Goal: Task Accomplishment & Management: Complete application form

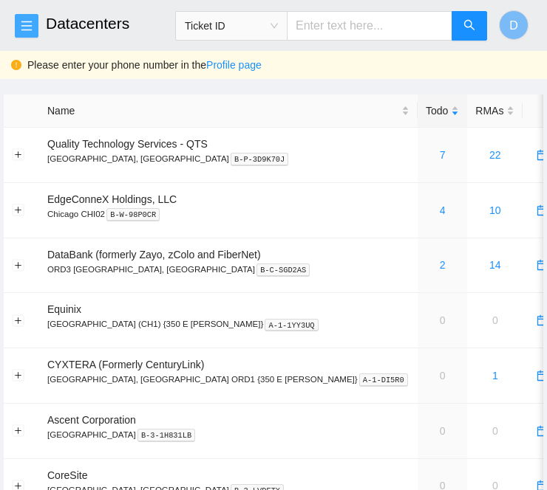
click at [30, 27] on icon "menu" at bounding box center [27, 26] width 12 height 12
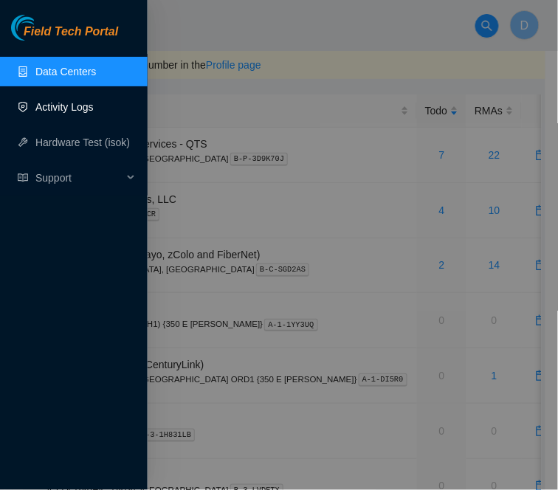
click at [87, 109] on link "Activity Logs" at bounding box center [64, 107] width 58 height 12
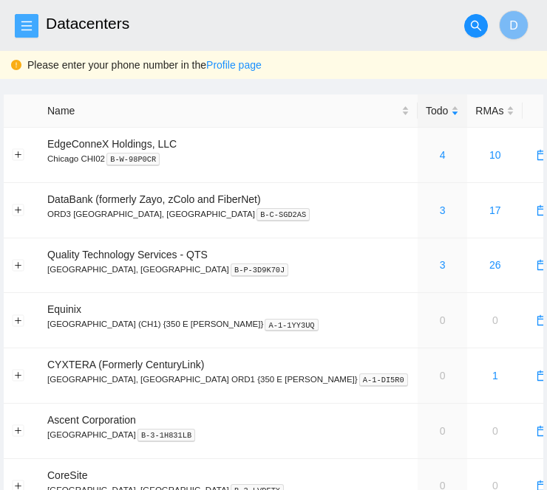
click at [27, 28] on icon "menu" at bounding box center [27, 26] width 12 height 12
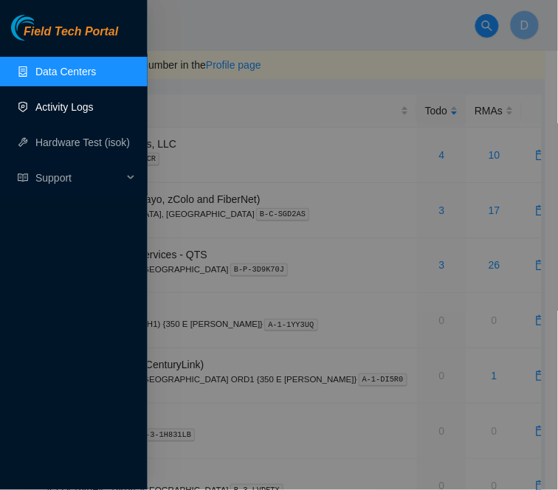
click at [68, 113] on link "Activity Logs" at bounding box center [64, 107] width 58 height 12
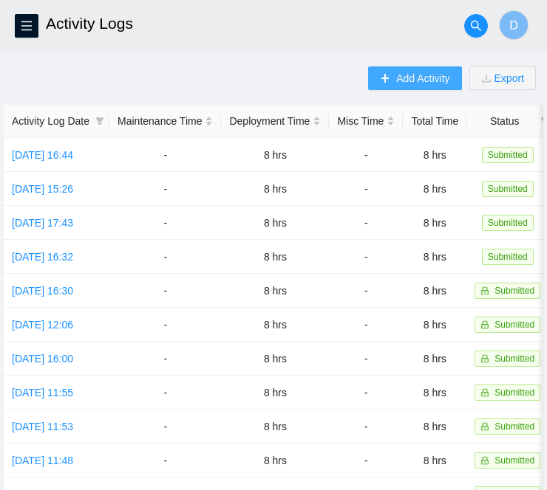
click at [404, 81] on span "Add Activity" at bounding box center [422, 78] width 53 height 16
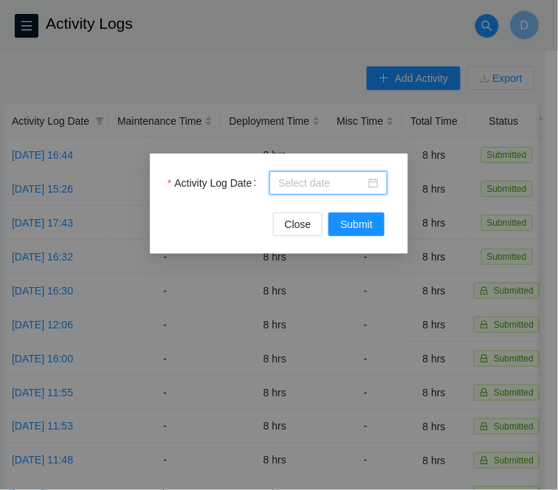
click at [337, 185] on input "Activity Log Date" at bounding box center [321, 183] width 87 height 16
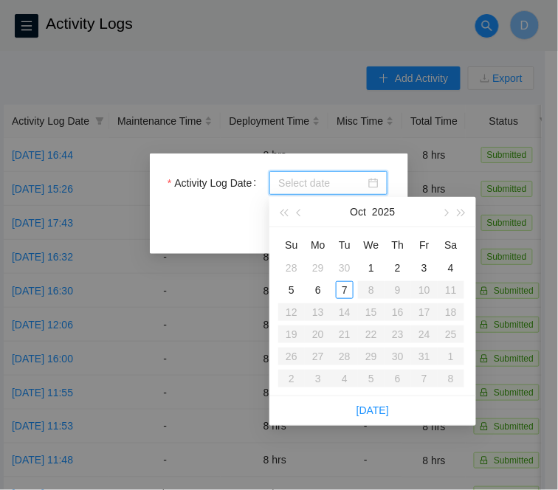
type input "[DATE]"
click at [344, 291] on div "7" at bounding box center [345, 290] width 18 height 18
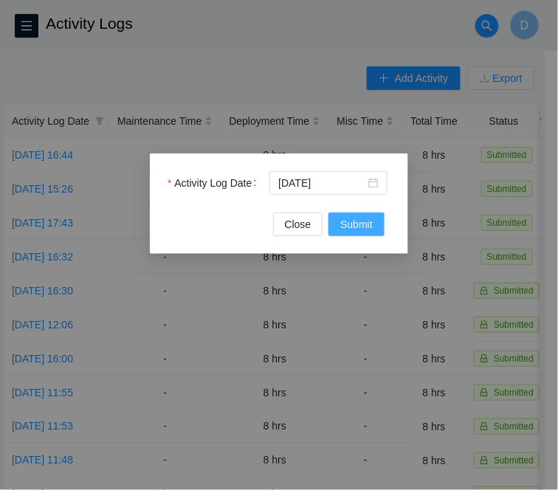
click at [352, 219] on span "Submit" at bounding box center [356, 224] width 32 height 16
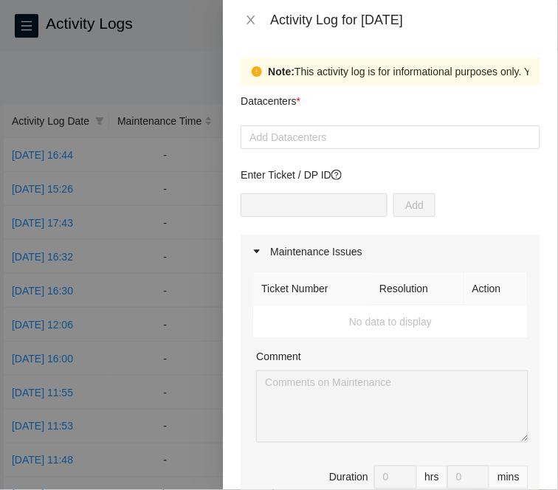
scroll to position [8, 0]
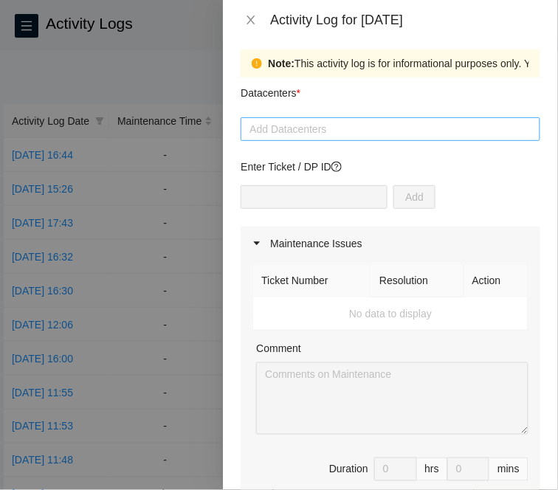
click at [445, 123] on div at bounding box center [390, 129] width 292 height 18
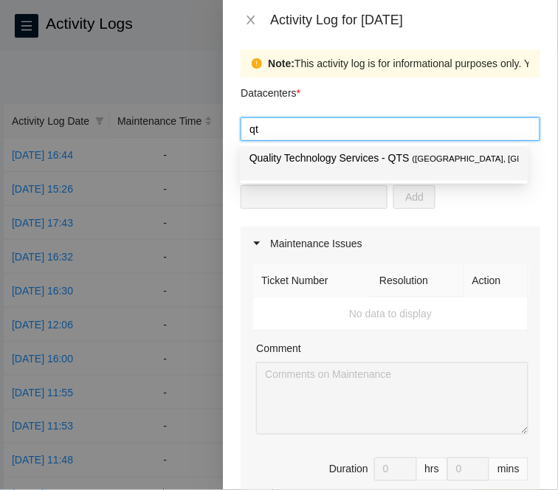
type input "qts"
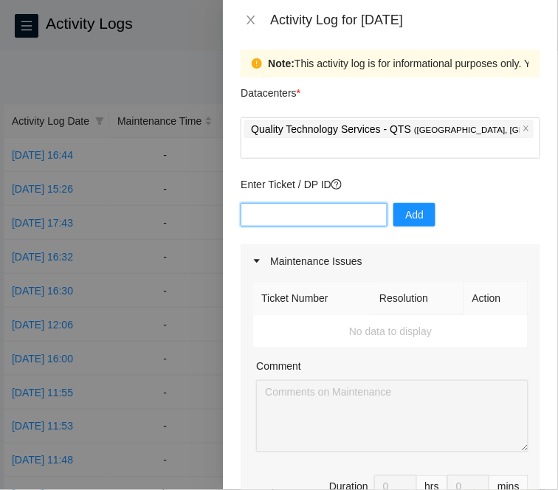
paste input "DP69531"
type input "DP69531"
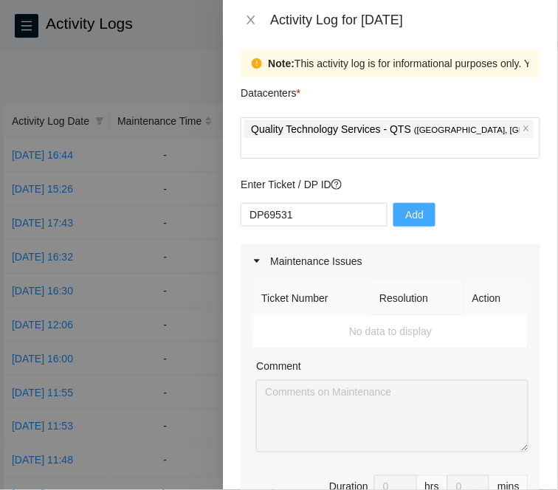
click at [414, 207] on span "Add" at bounding box center [414, 215] width 18 height 16
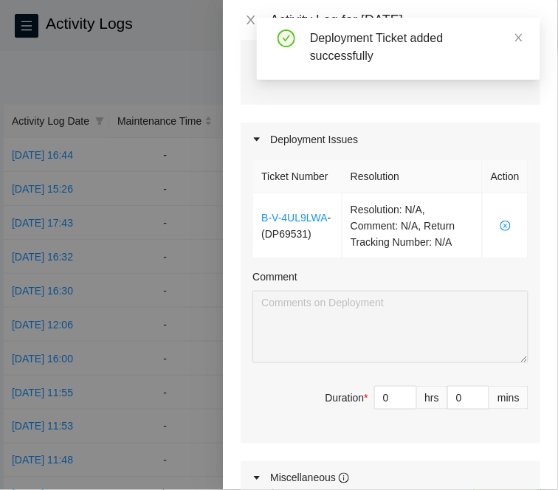
scroll to position [449, 0]
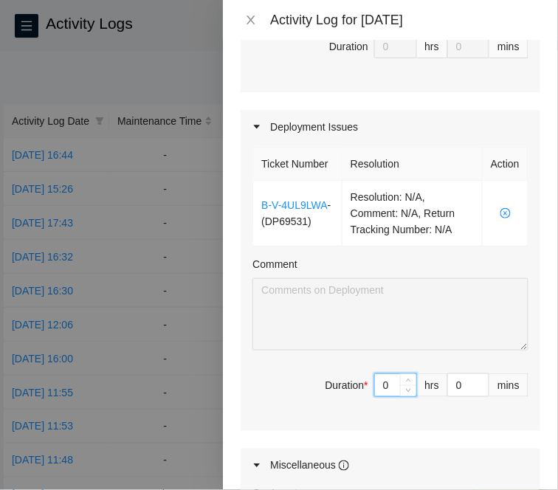
click at [378, 384] on input "0" at bounding box center [395, 385] width 41 height 22
type input "8"
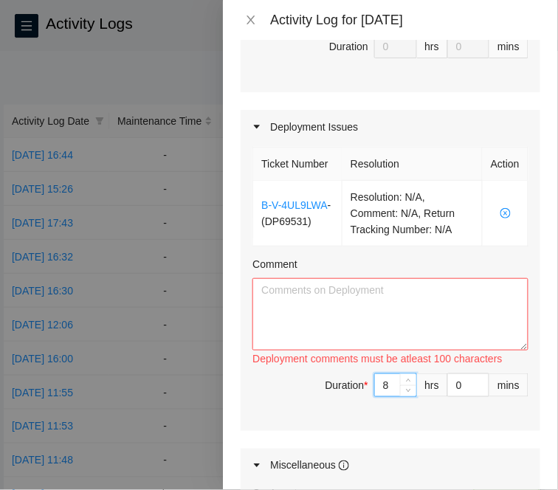
type input "8"
click at [404, 304] on textarea "Comment" at bounding box center [391, 314] width 276 height 72
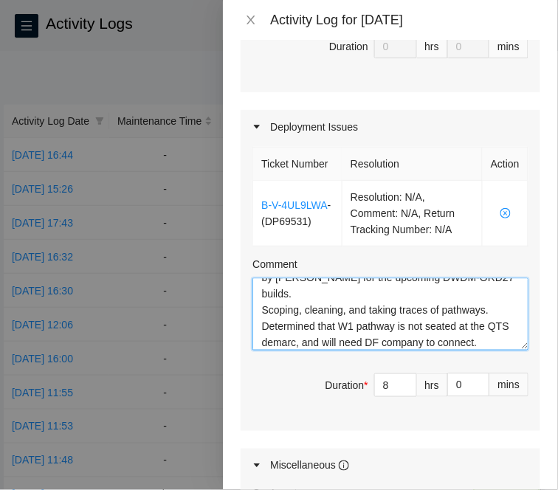
scroll to position [61, 0]
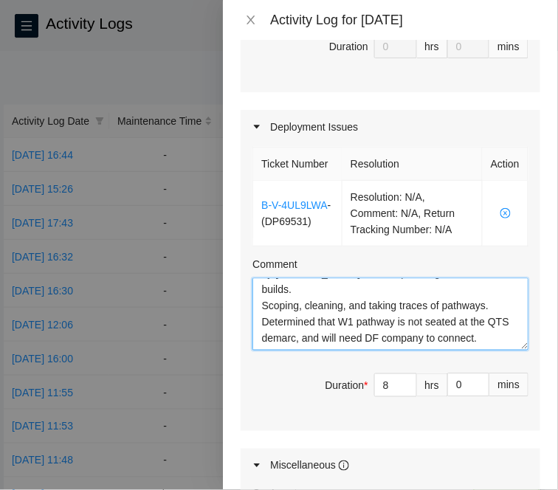
type textarea "Setting up OTDR and taking traces of pathways given by [PERSON_NAME] for the up…"
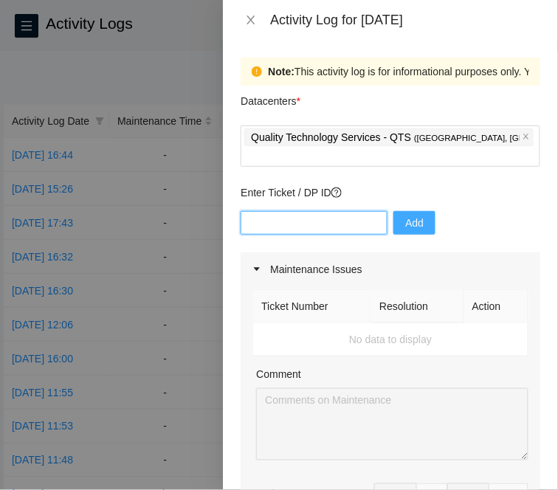
paste input "DP81241"
click at [340, 213] on input "text" at bounding box center [314, 223] width 147 height 24
type input "DP81241"
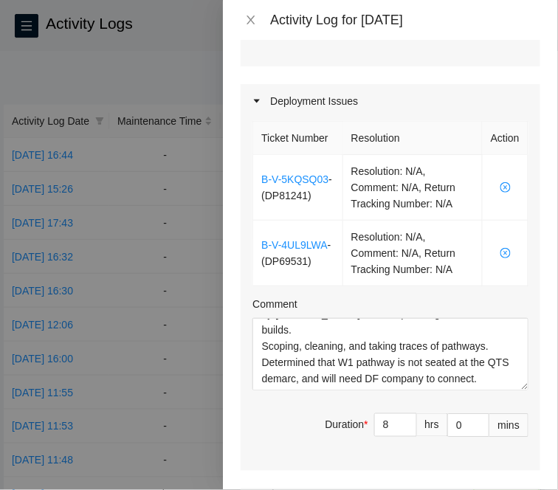
scroll to position [391, 0]
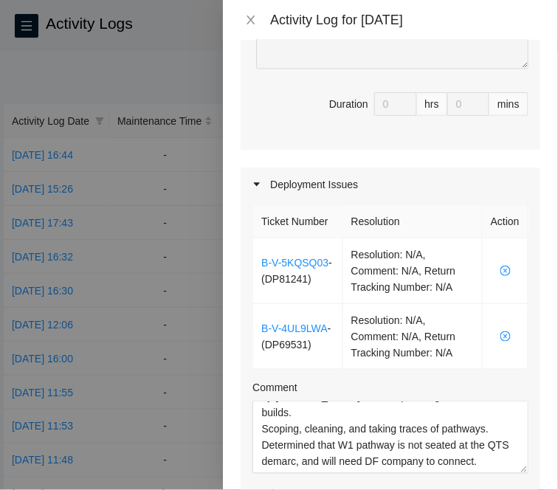
click at [399, 171] on div "Deployment Issues" at bounding box center [391, 185] width 300 height 34
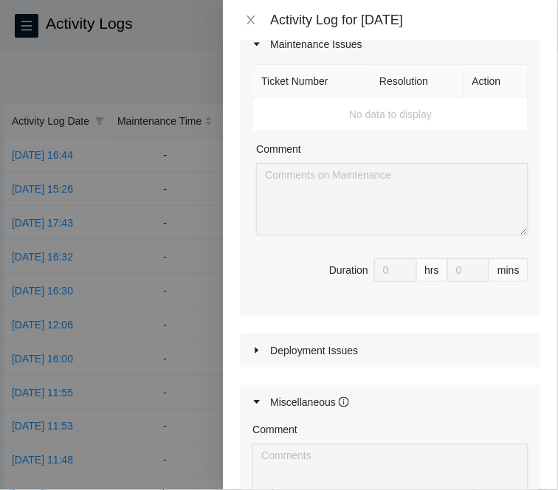
scroll to position [0, 0]
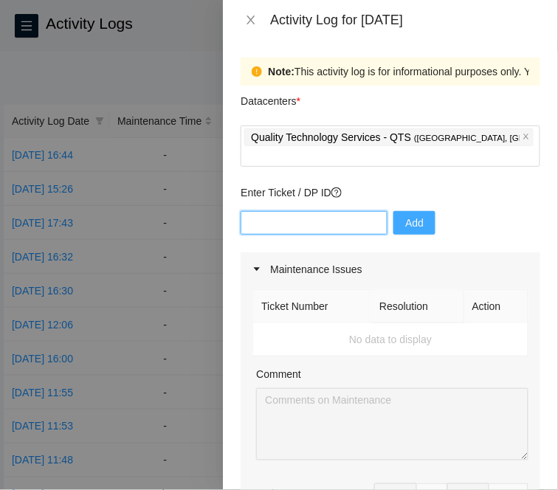
click at [277, 211] on input "text" at bounding box center [314, 223] width 147 height 24
paste input "DP69531"
type input "DP69531"
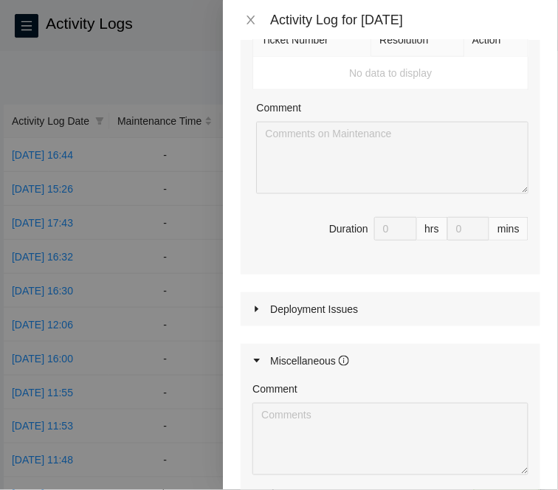
scroll to position [268, 0]
click at [260, 304] on icon "caret-right" at bounding box center [257, 308] width 9 height 9
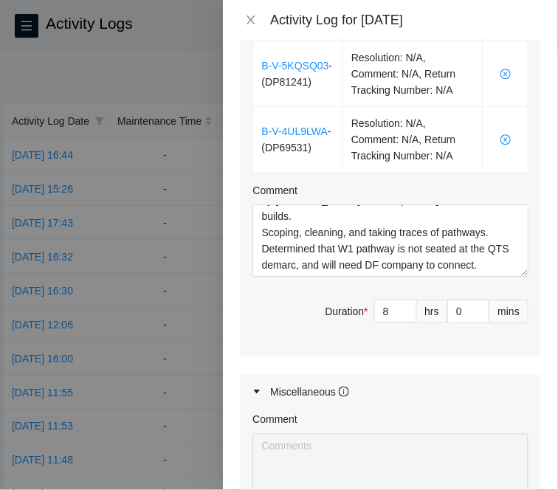
scroll to position [650, 0]
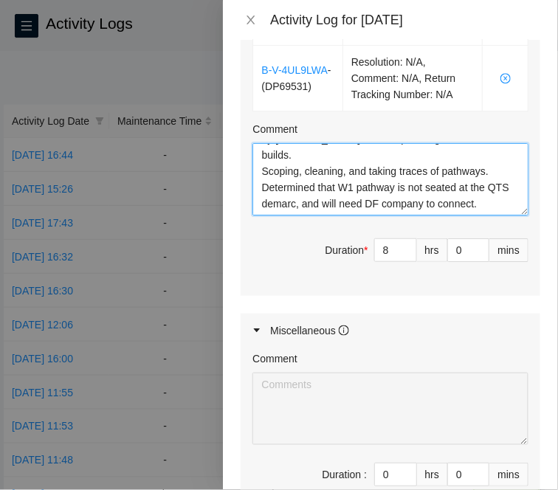
click at [374, 209] on textarea "Setting up OTDR and taking traces of pathways given by [PERSON_NAME] for the up…" at bounding box center [391, 179] width 276 height 72
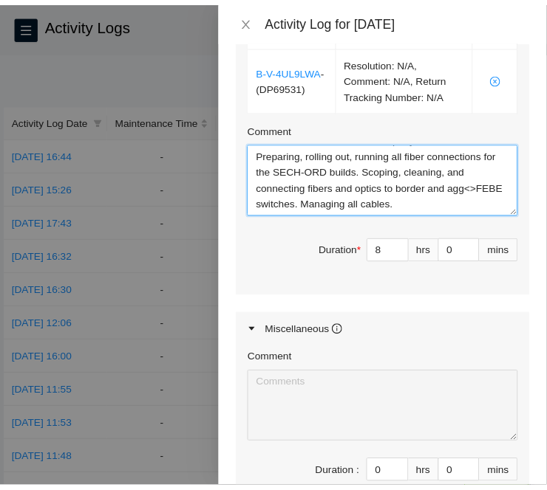
scroll to position [839, 0]
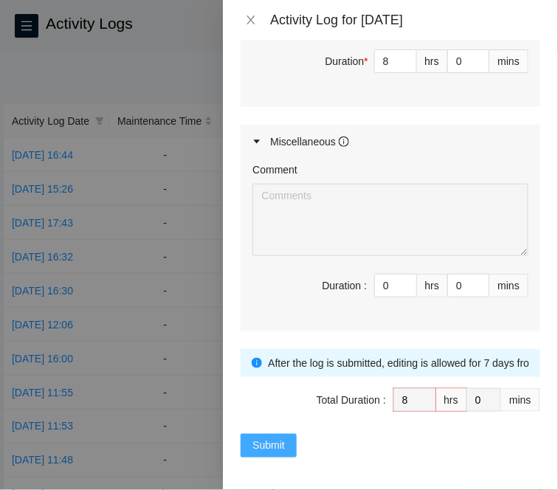
type textarea "Setting up OTDR and taking traces of pathways given by [PERSON_NAME] for the up…"
click at [268, 444] on span "Submit" at bounding box center [269, 446] width 32 height 16
type input "0"
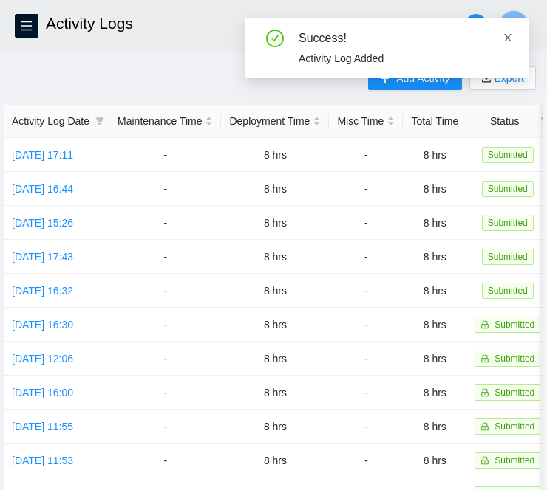
click at [507, 39] on icon "close" at bounding box center [507, 37] width 10 height 10
